Goal: Task Accomplishment & Management: Use online tool/utility

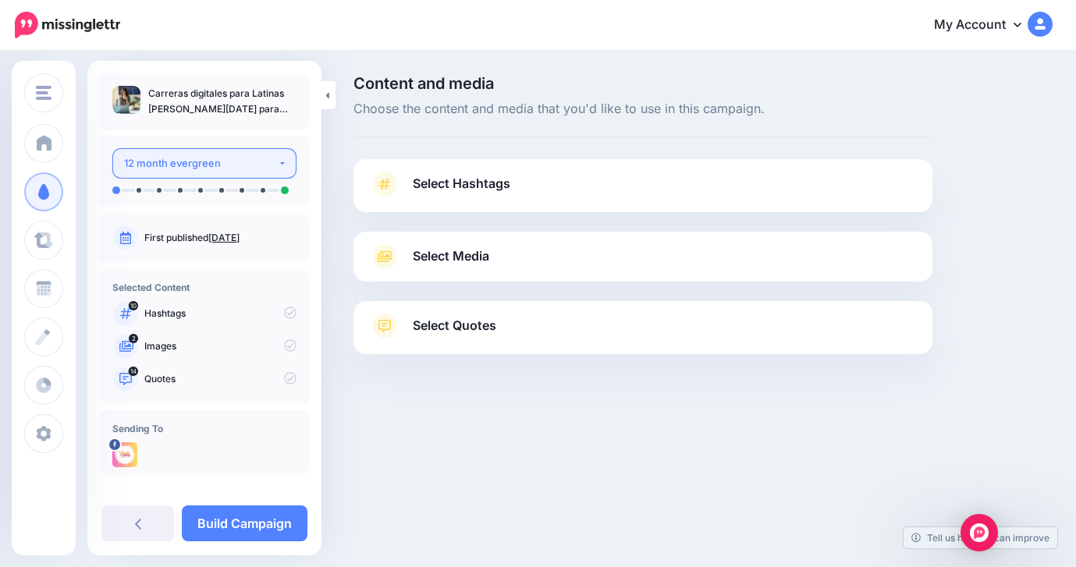
click at [211, 165] on div "12 month evergreen" at bounding box center [201, 163] width 154 height 18
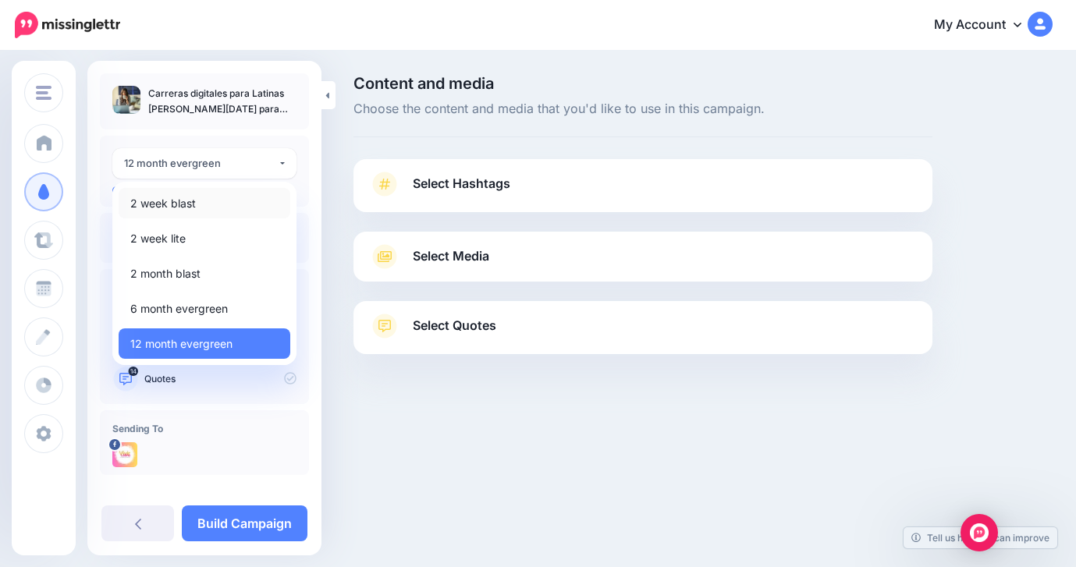
click at [194, 204] on span "2 week blast" at bounding box center [163, 203] width 66 height 19
select select "******"
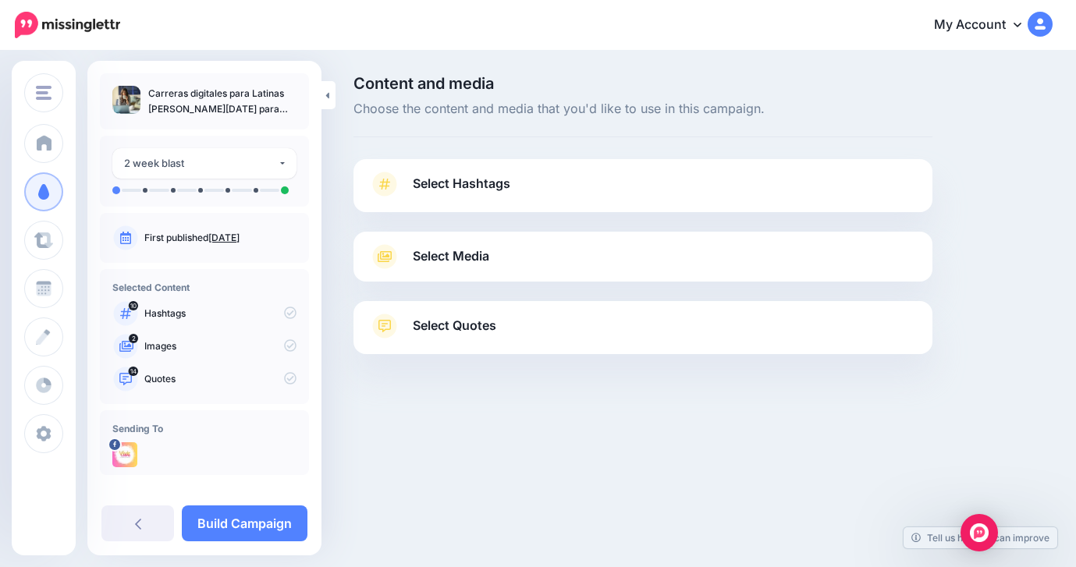
click at [447, 261] on span "Select Media" at bounding box center [451, 256] width 76 height 21
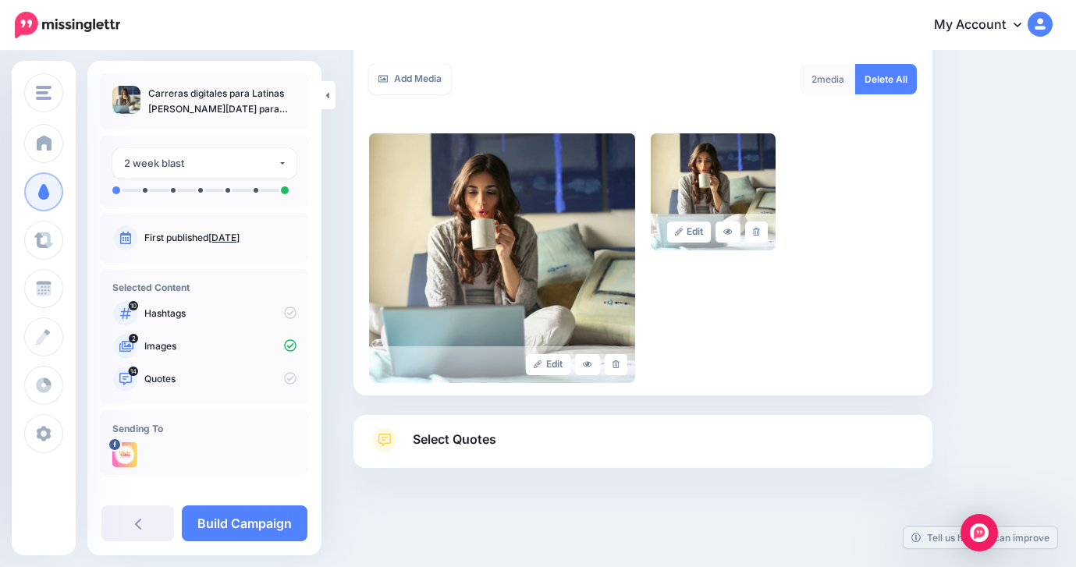
scroll to position [292, 0]
click at [523, 443] on link "Select Quotes" at bounding box center [643, 448] width 548 height 41
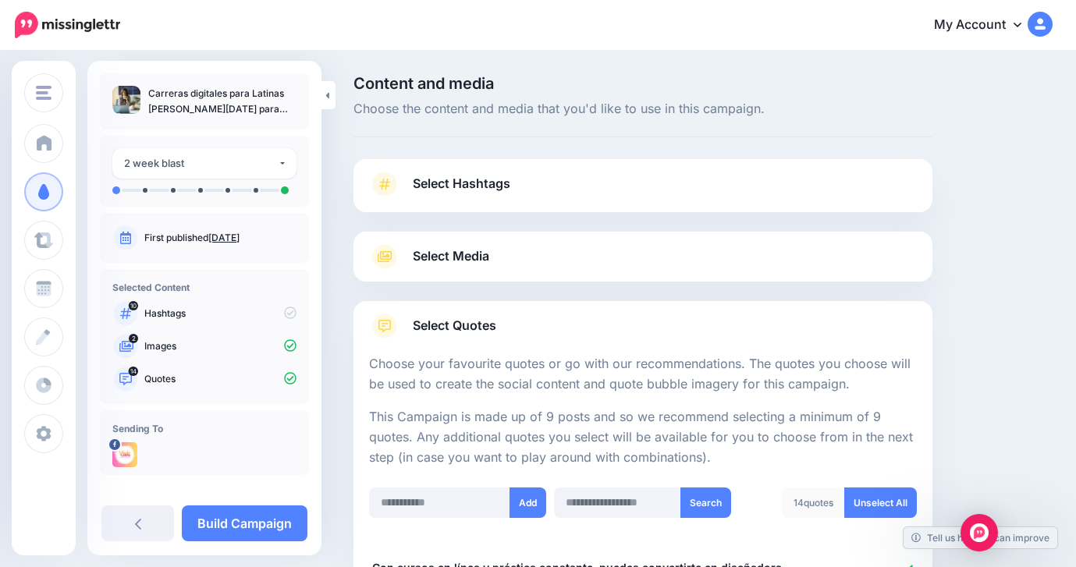
scroll to position [0, 0]
click at [452, 174] on span "Select Hashtags" at bounding box center [461, 183] width 97 height 21
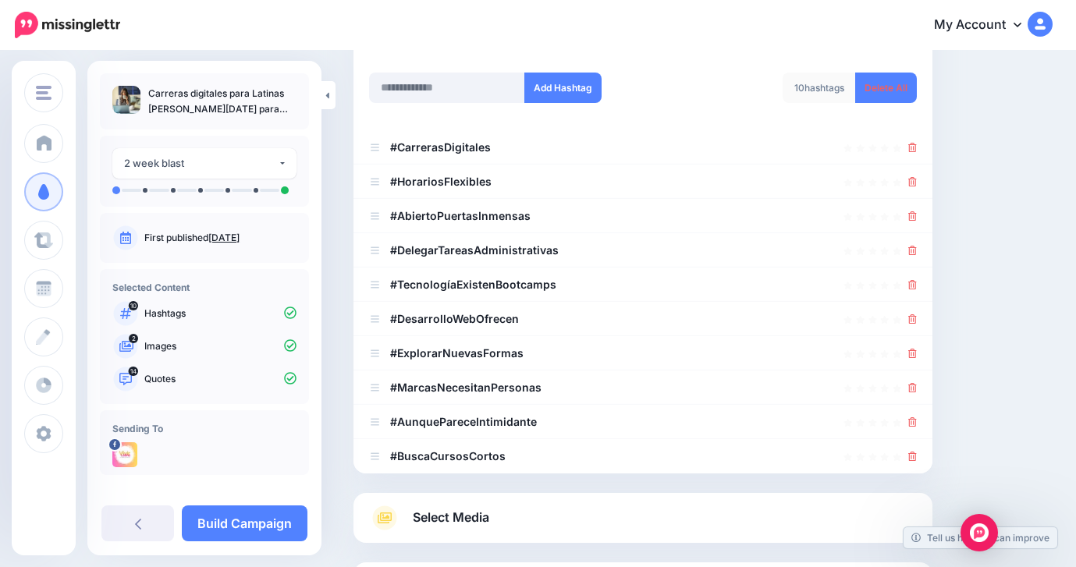
scroll to position [221, 0]
click at [915, 350] on icon at bounding box center [912, 352] width 9 height 9
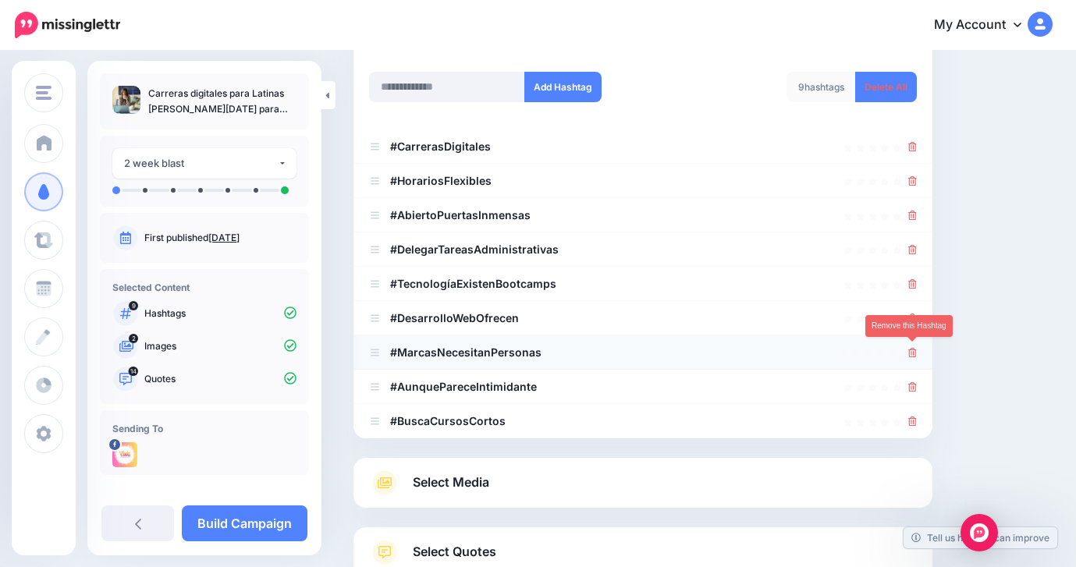
click at [912, 350] on icon at bounding box center [912, 352] width 9 height 9
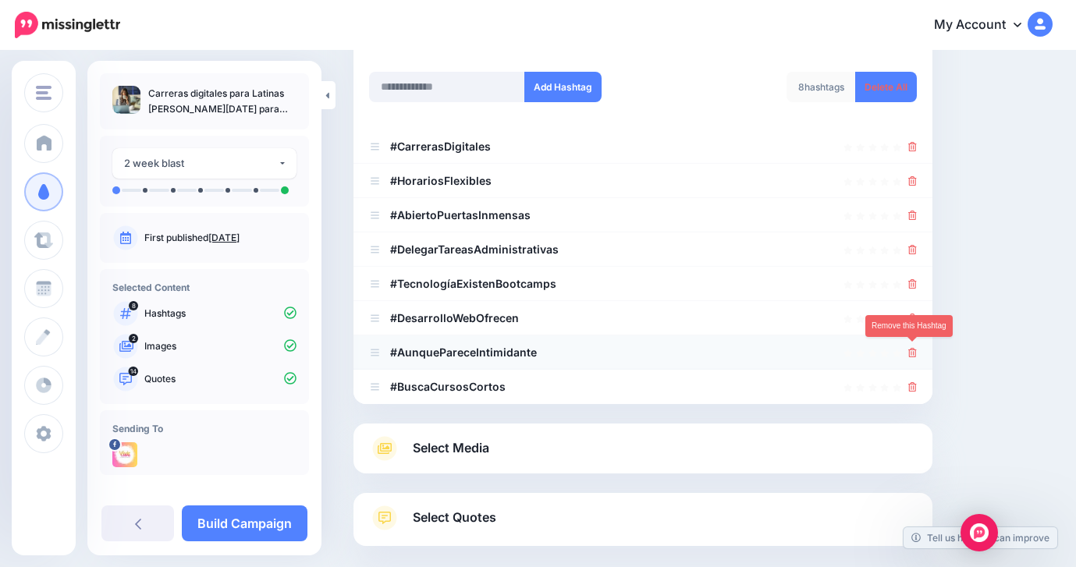
click at [910, 350] on icon at bounding box center [912, 352] width 9 height 9
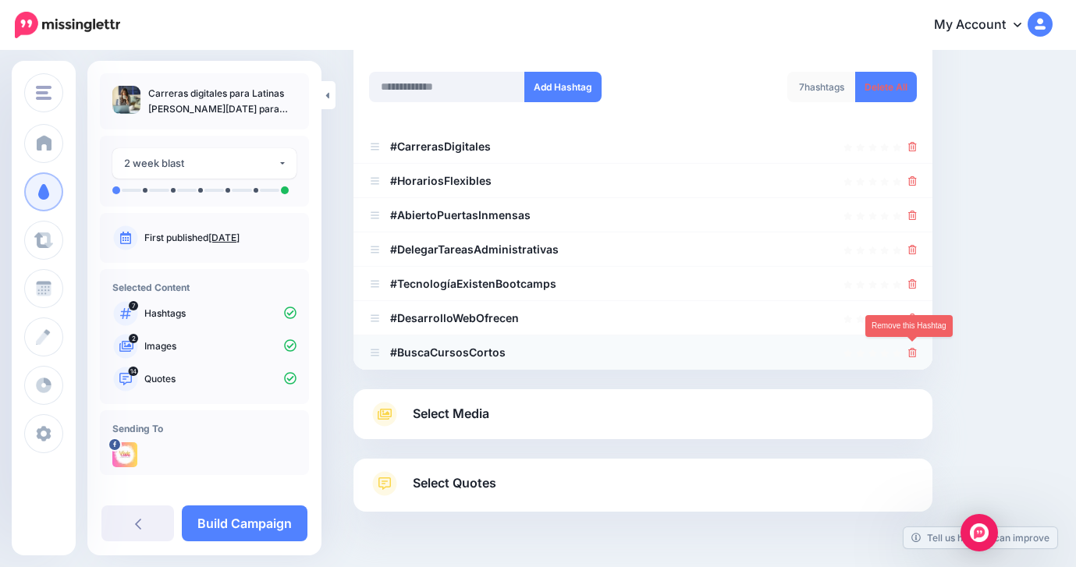
click at [911, 348] on icon at bounding box center [912, 352] width 9 height 9
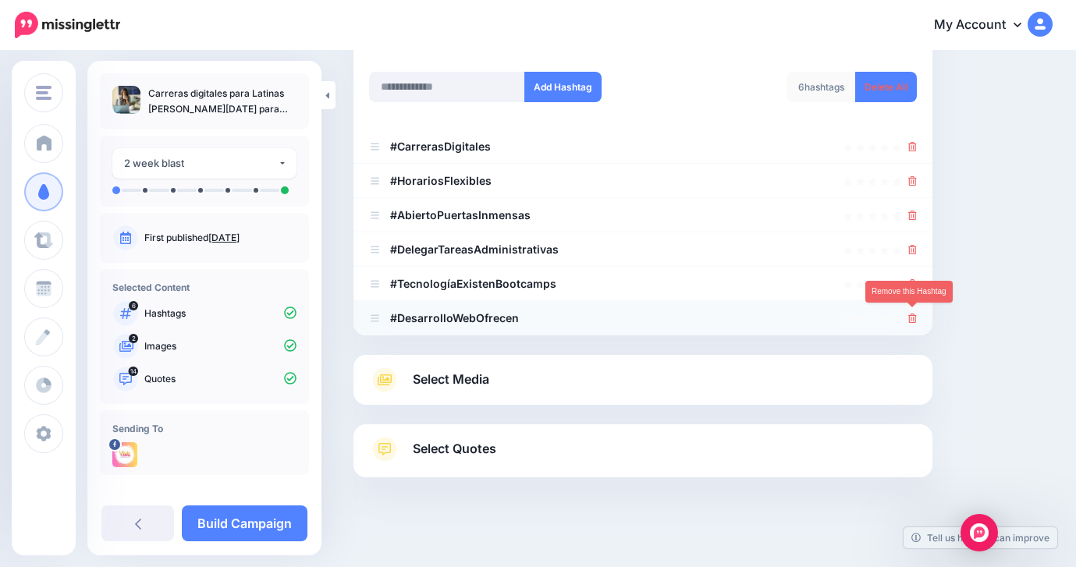
click at [913, 315] on icon at bounding box center [912, 318] width 9 height 9
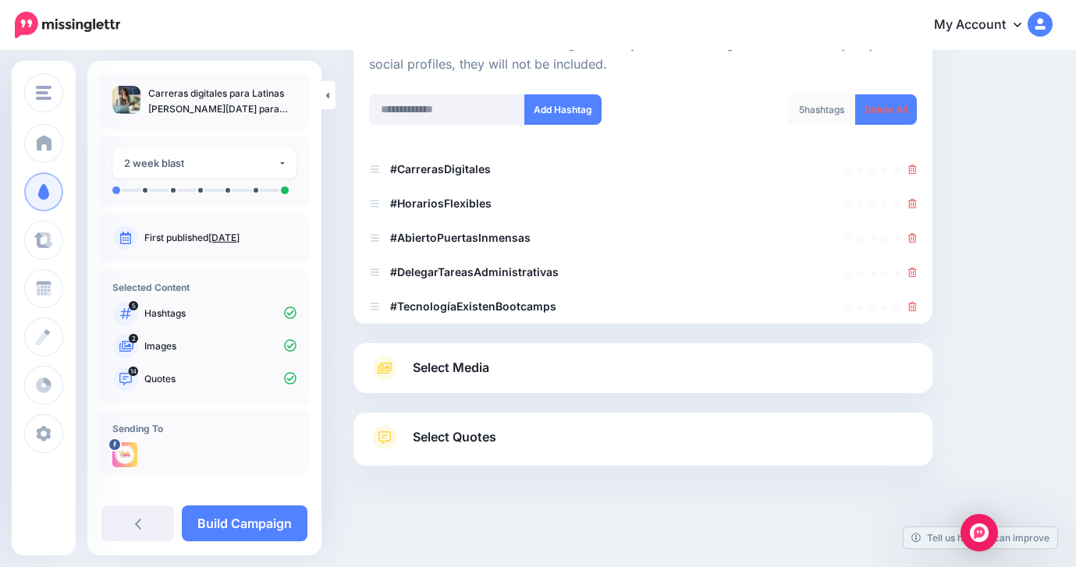
scroll to position [195, 0]
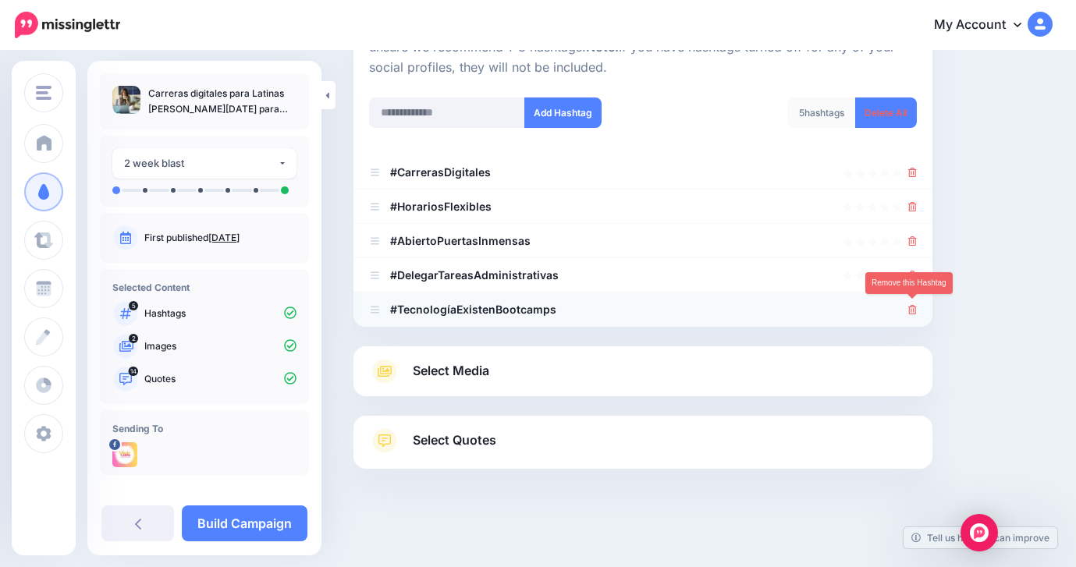
click at [913, 310] on icon at bounding box center [912, 309] width 9 height 9
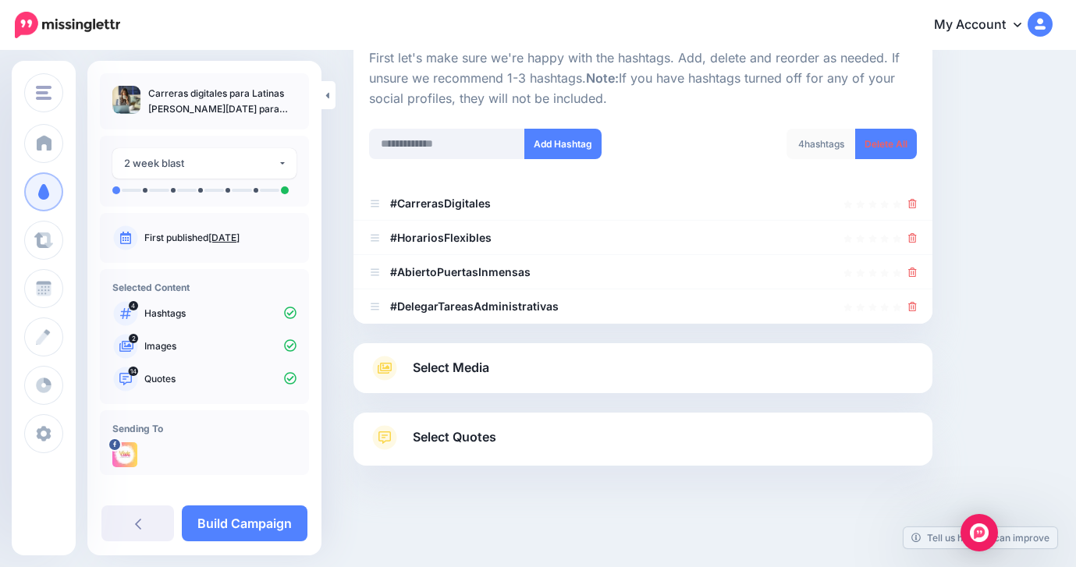
scroll to position [161, 0]
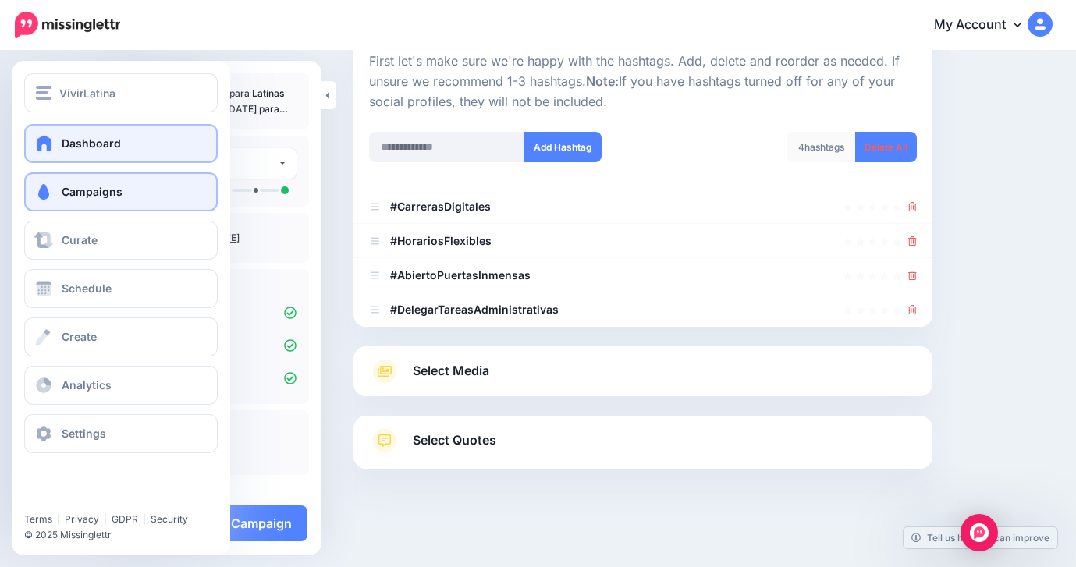
click at [44, 144] on span at bounding box center [44, 143] width 20 height 16
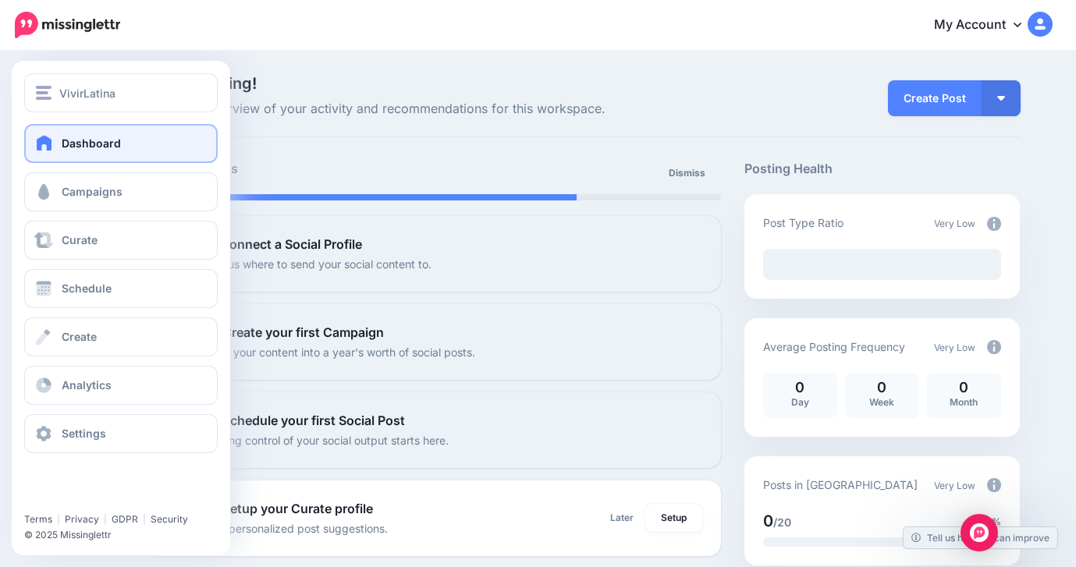
click at [51, 145] on span at bounding box center [44, 143] width 20 height 16
